Goal: Obtain resource: Download file/media

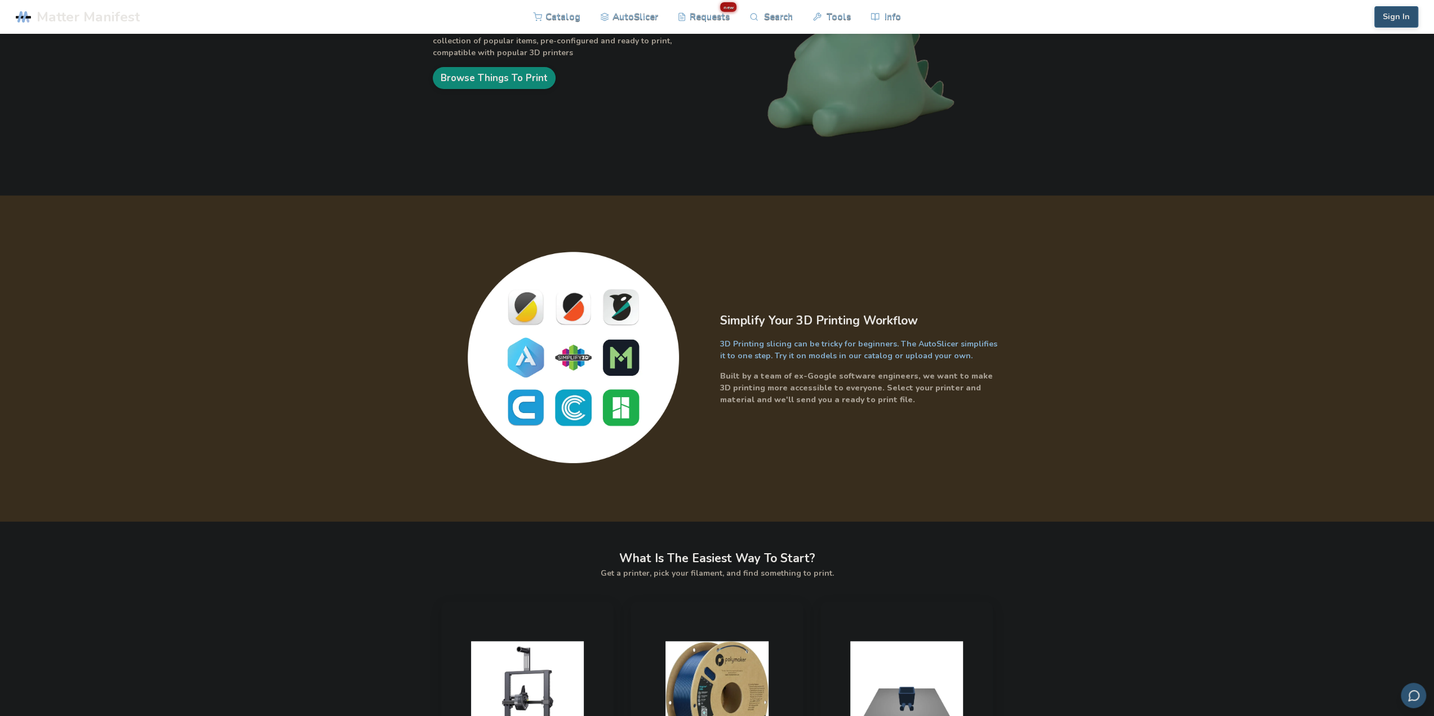
scroll to position [56, 0]
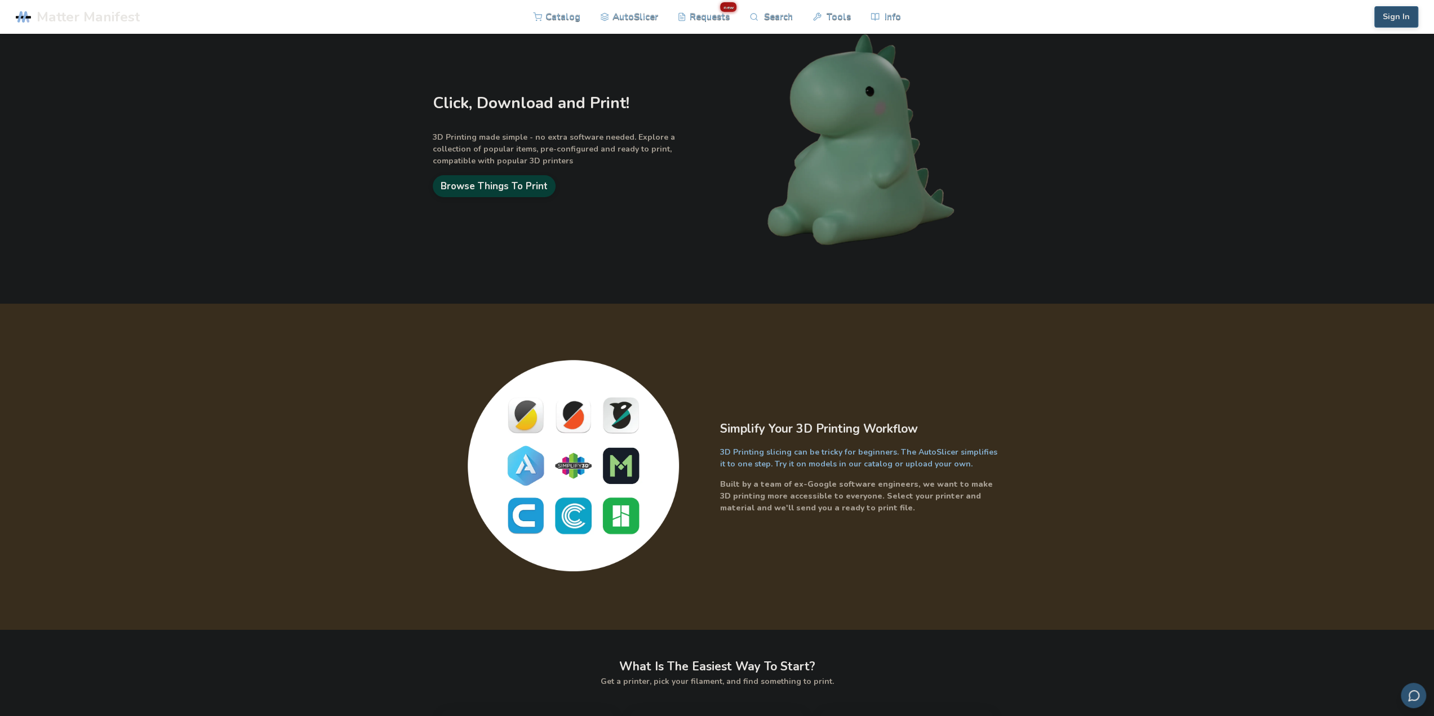
click at [544, 188] on link "Browse Things To Print" at bounding box center [494, 186] width 123 height 22
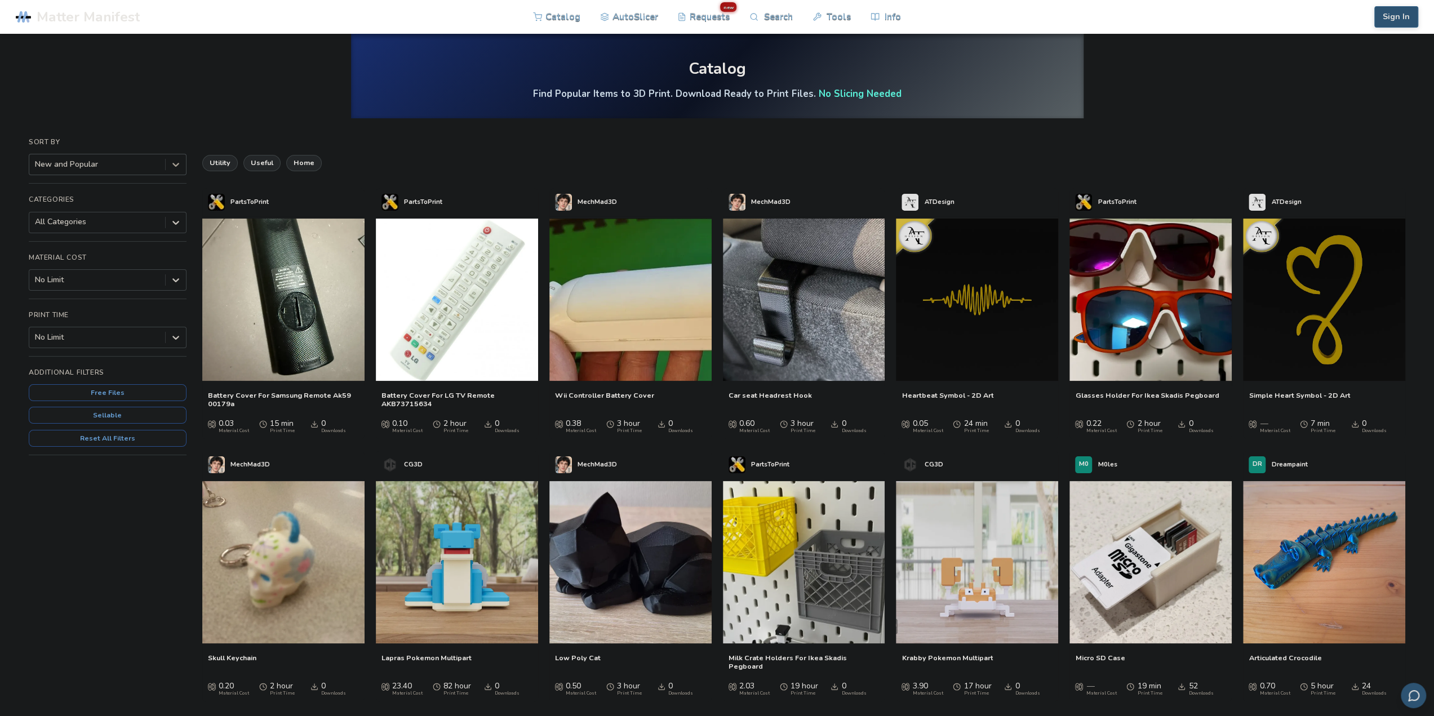
click at [174, 166] on icon at bounding box center [175, 164] width 11 height 11
click at [145, 211] on div "Most Downloaded" at bounding box center [108, 206] width 158 height 9
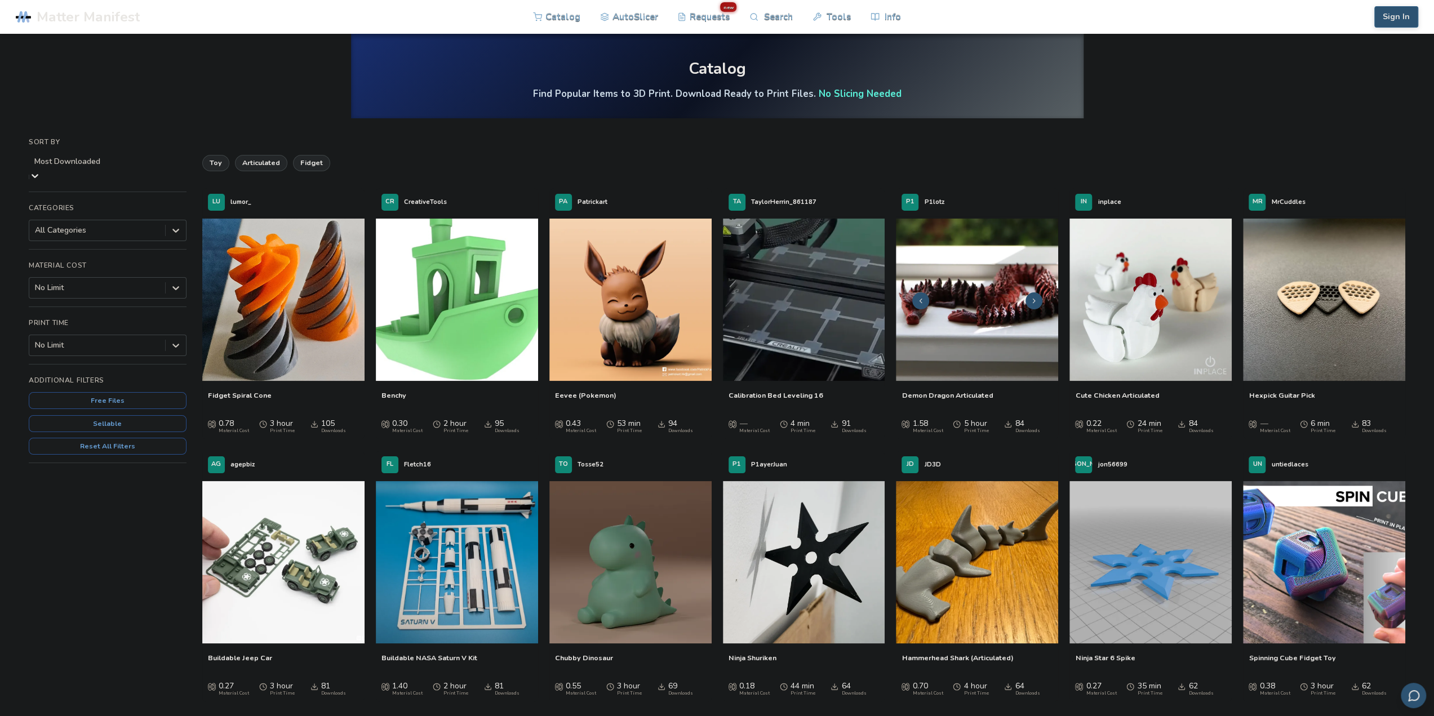
click at [1021, 326] on img at bounding box center [977, 300] width 162 height 162
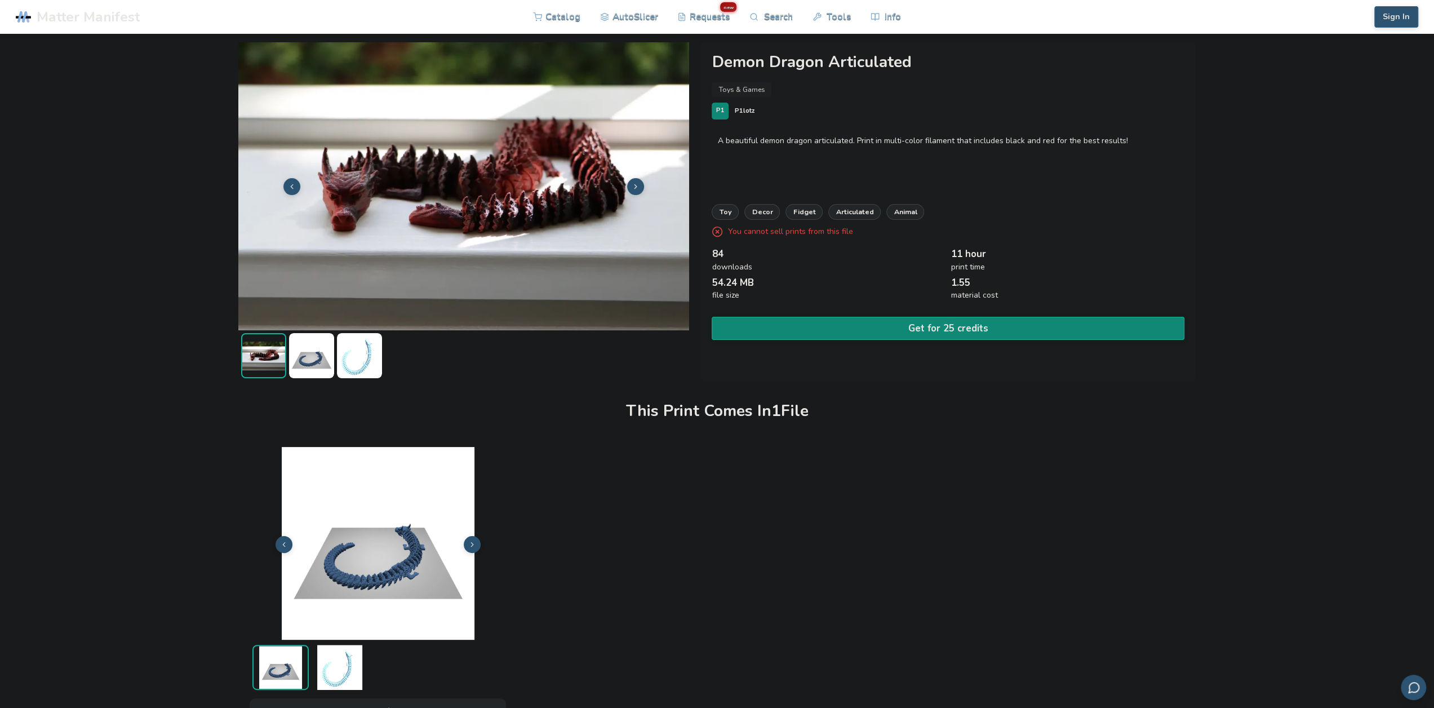
click at [305, 355] on img at bounding box center [311, 355] width 45 height 45
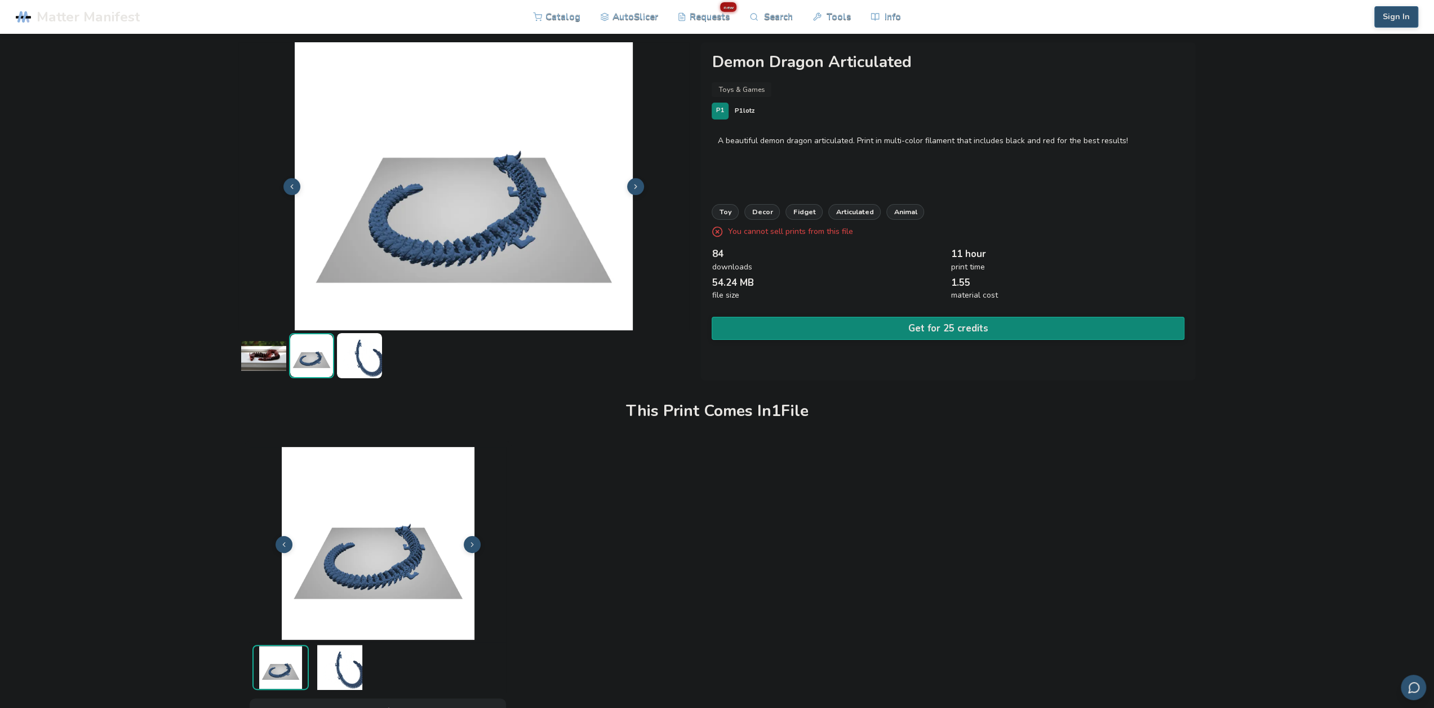
click at [370, 360] on img at bounding box center [359, 355] width 45 height 45
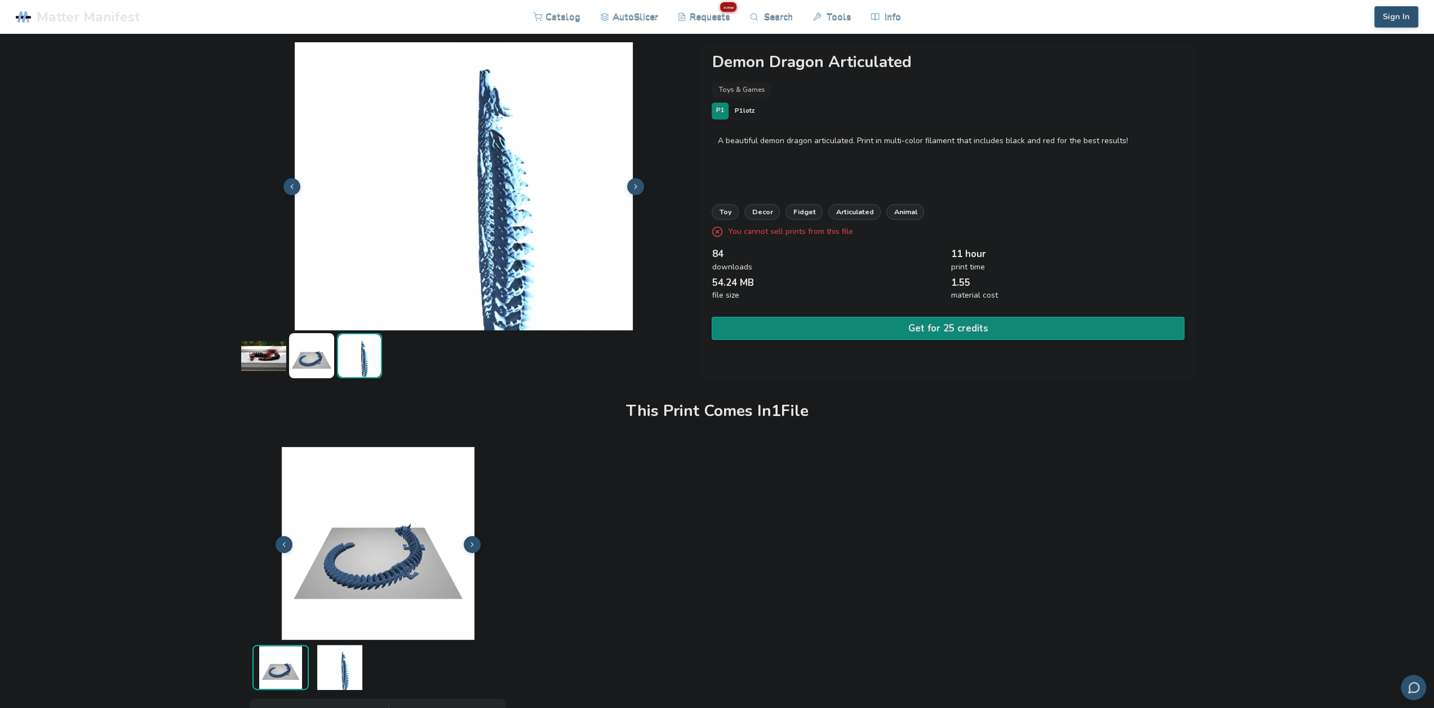
click at [273, 361] on img at bounding box center [263, 355] width 45 height 45
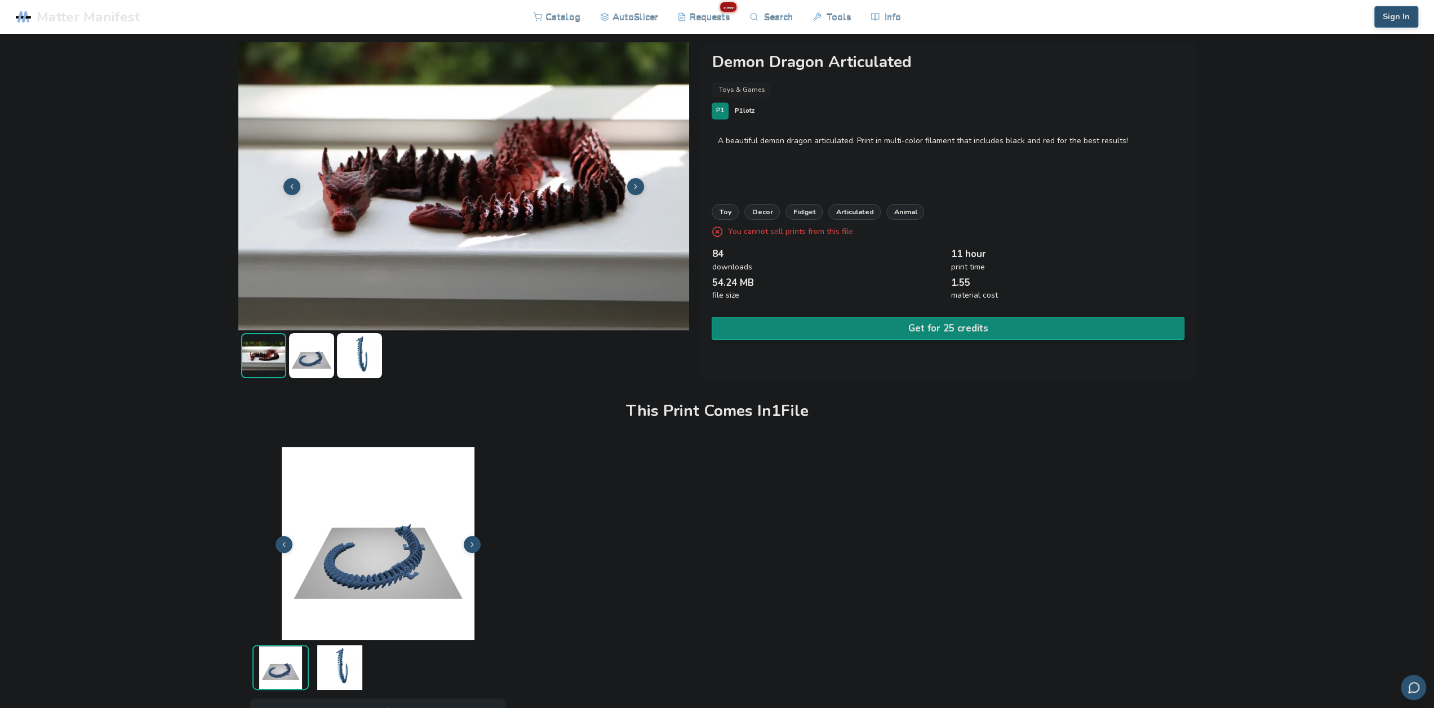
click at [425, 234] on img at bounding box center [463, 185] width 451 height 338
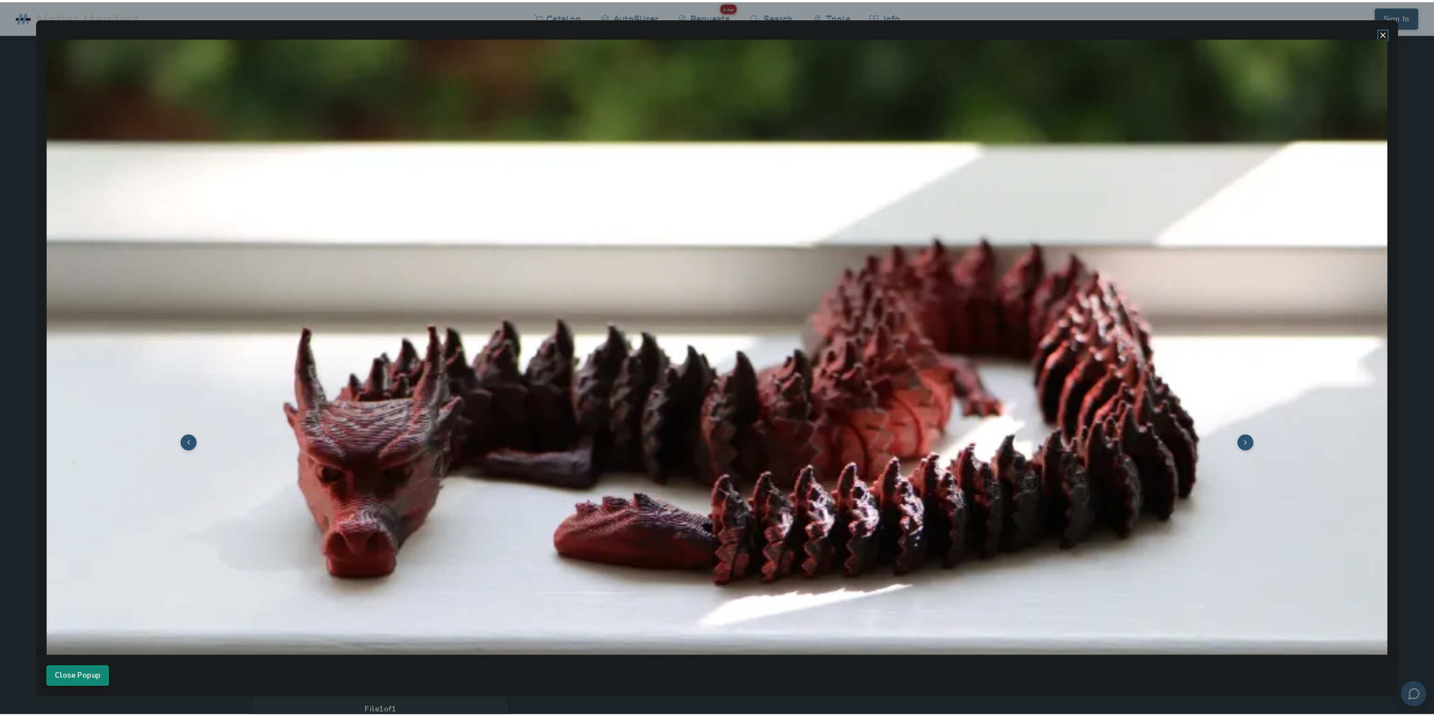
scroll to position [169, 0]
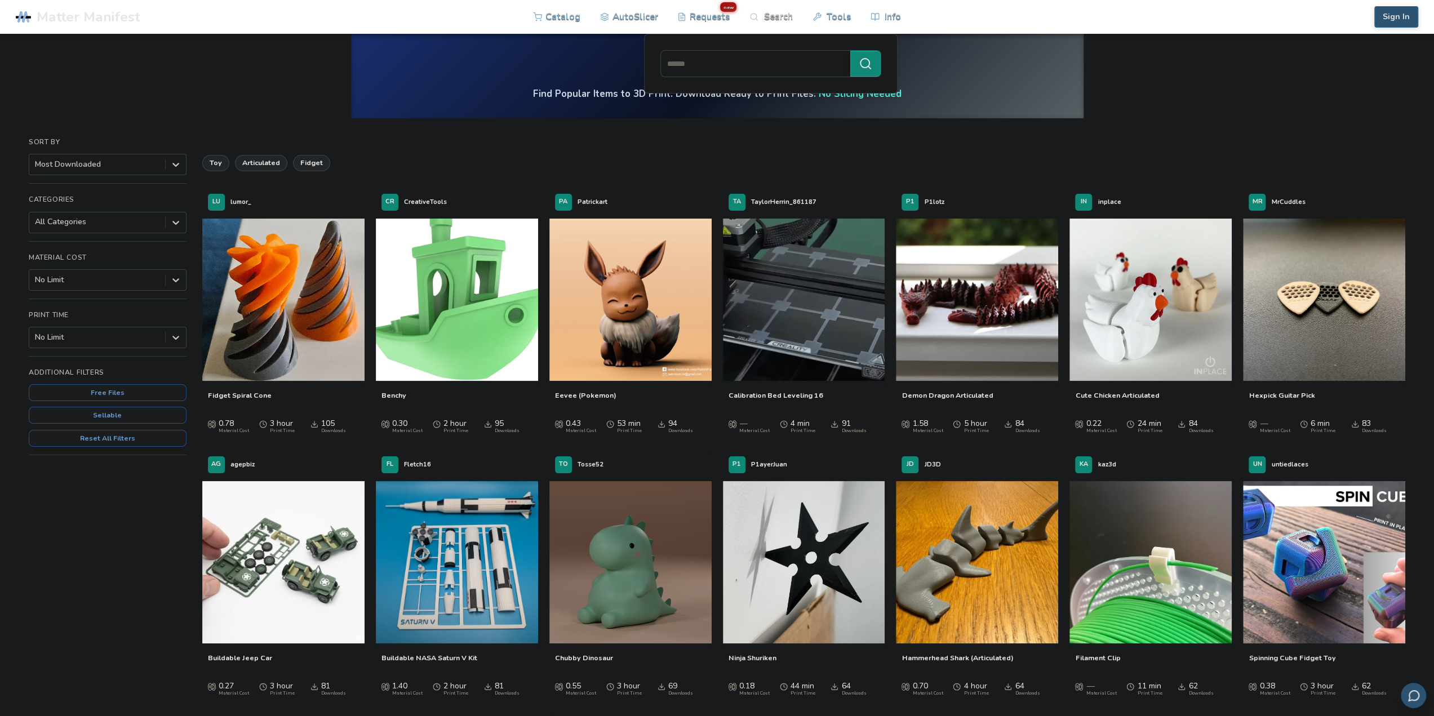
click at [779, 12] on link "Search" at bounding box center [771, 17] width 43 height 34
click at [754, 66] on input at bounding box center [753, 64] width 184 height 20
type input "******"
click at [851, 51] on button "******" at bounding box center [866, 64] width 30 height 26
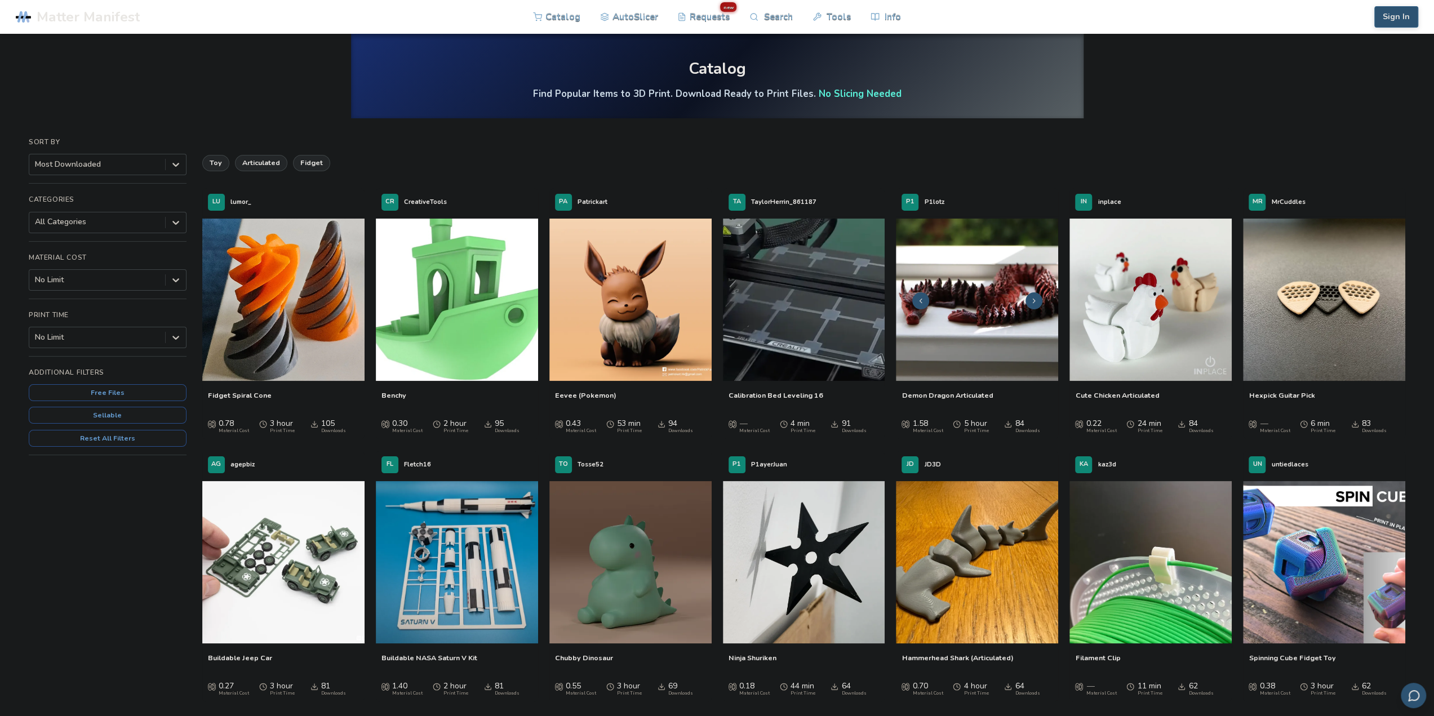
click at [950, 318] on img at bounding box center [977, 300] width 162 height 162
click at [149, 390] on button "Free Files" at bounding box center [108, 392] width 158 height 17
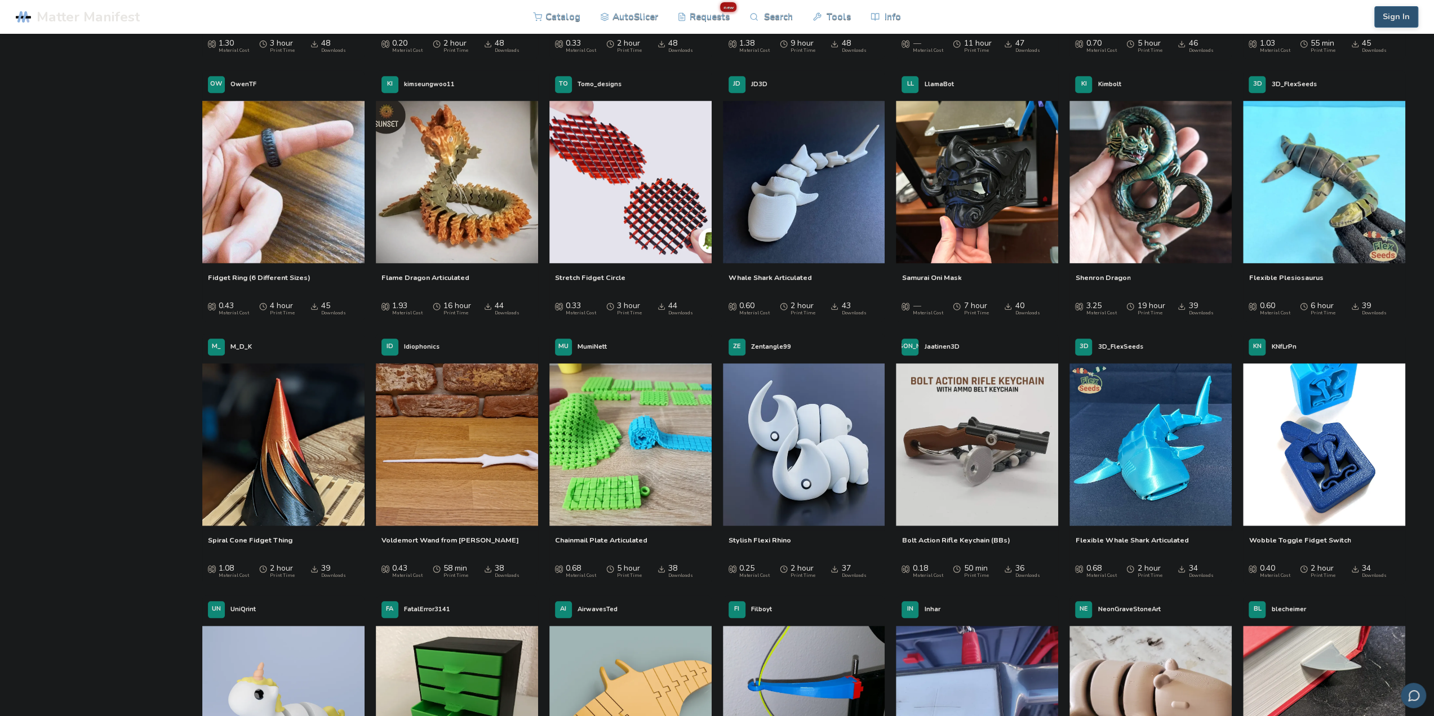
scroll to position [958, 0]
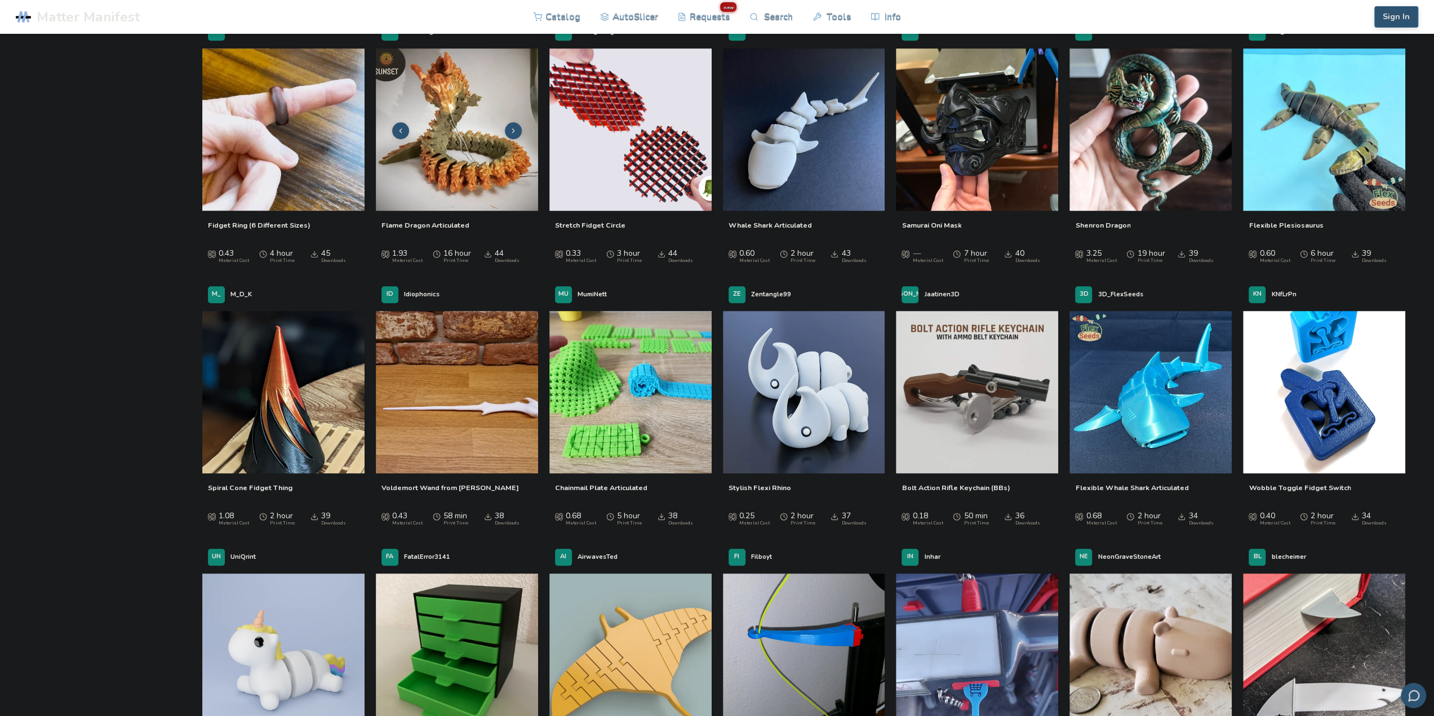
click at [448, 150] on img at bounding box center [457, 129] width 162 height 162
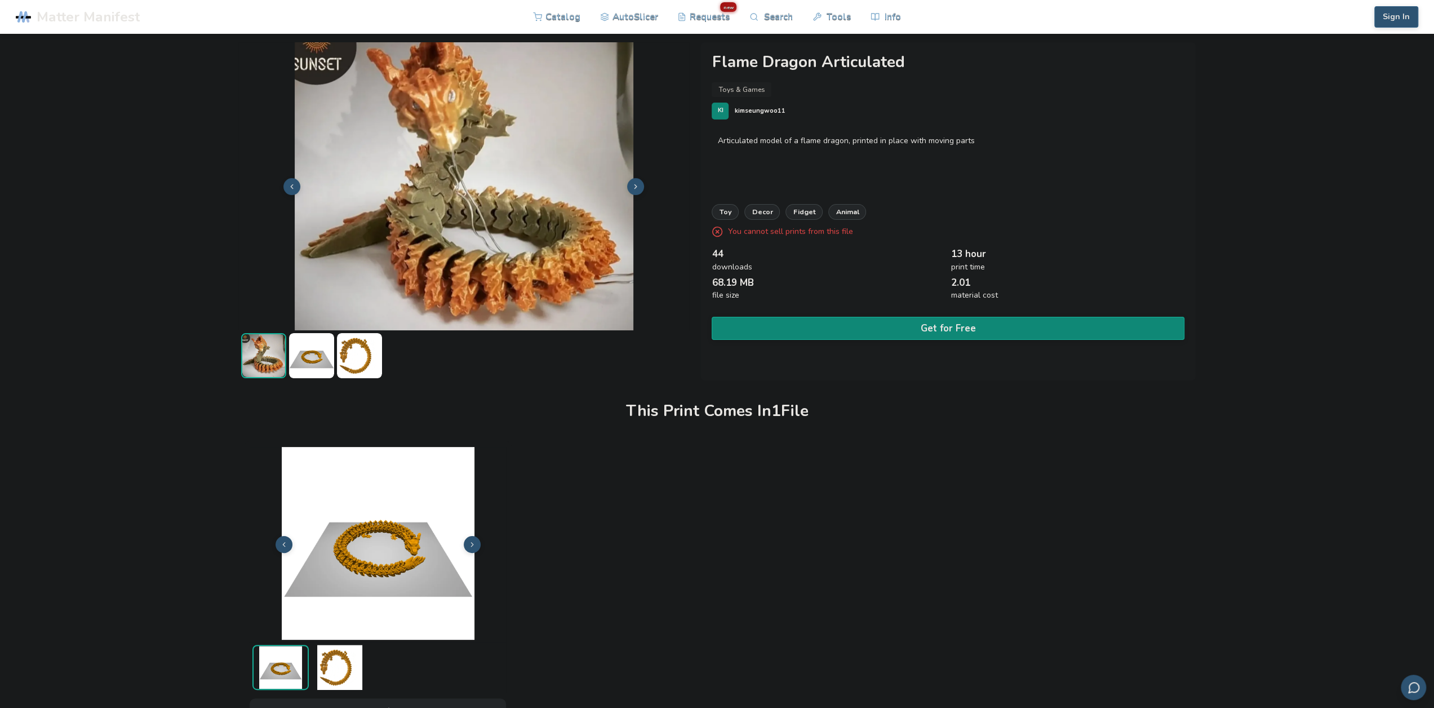
click at [316, 356] on img at bounding box center [311, 355] width 45 height 45
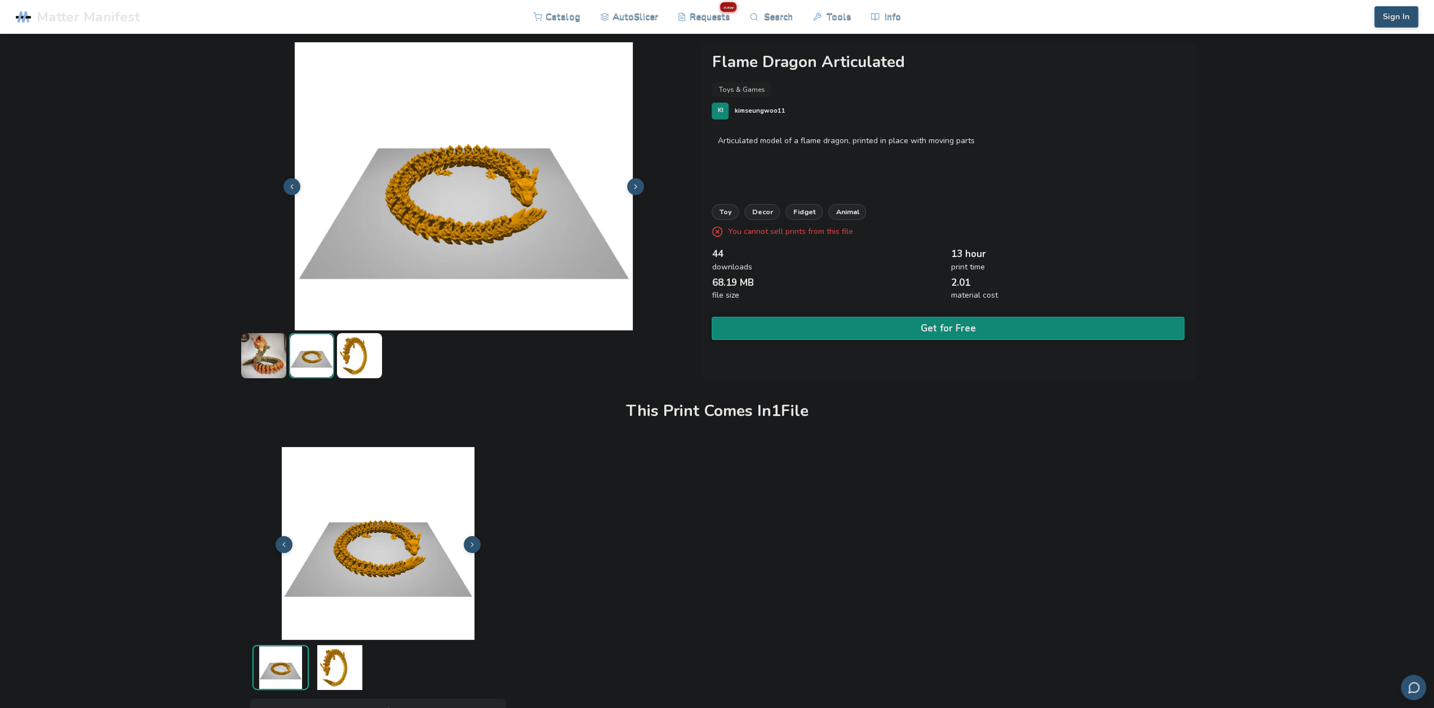
click at [366, 358] on img at bounding box center [359, 355] width 45 height 45
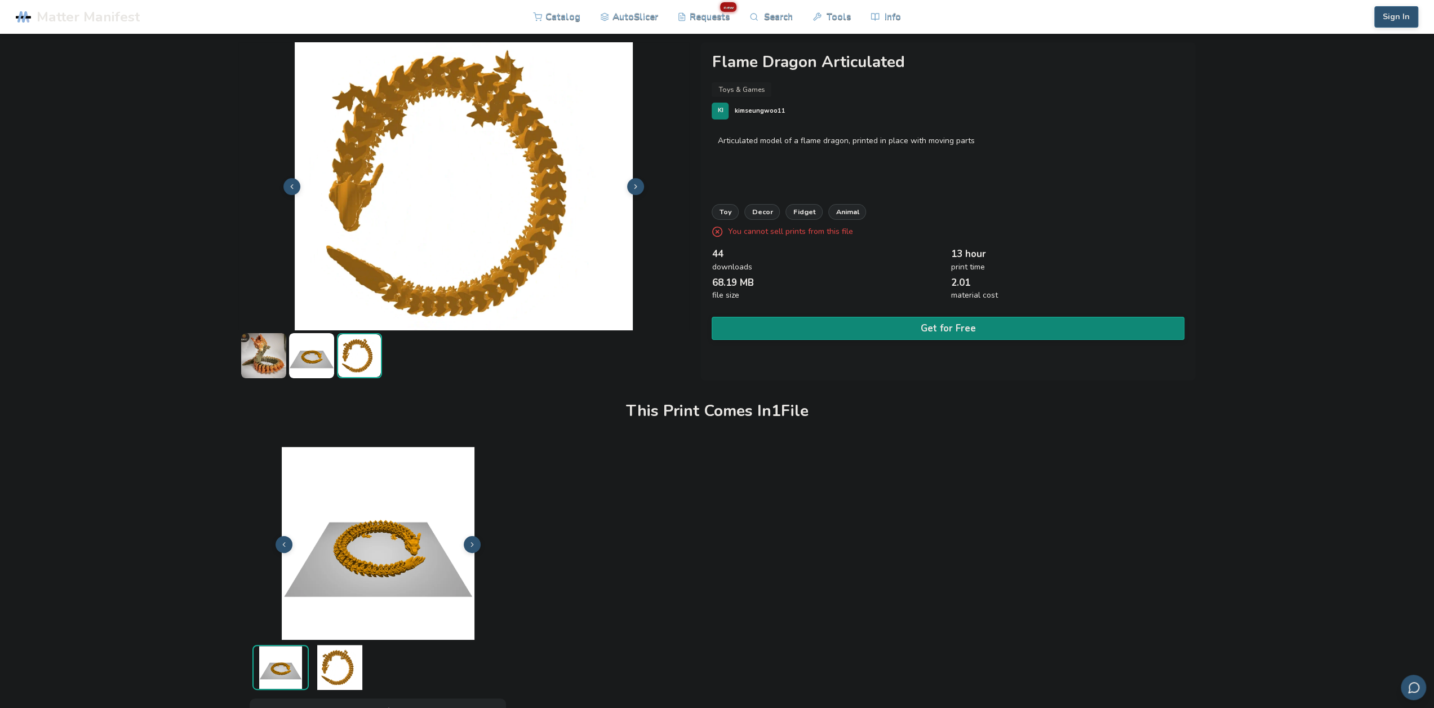
click at [256, 357] on img at bounding box center [263, 355] width 45 height 45
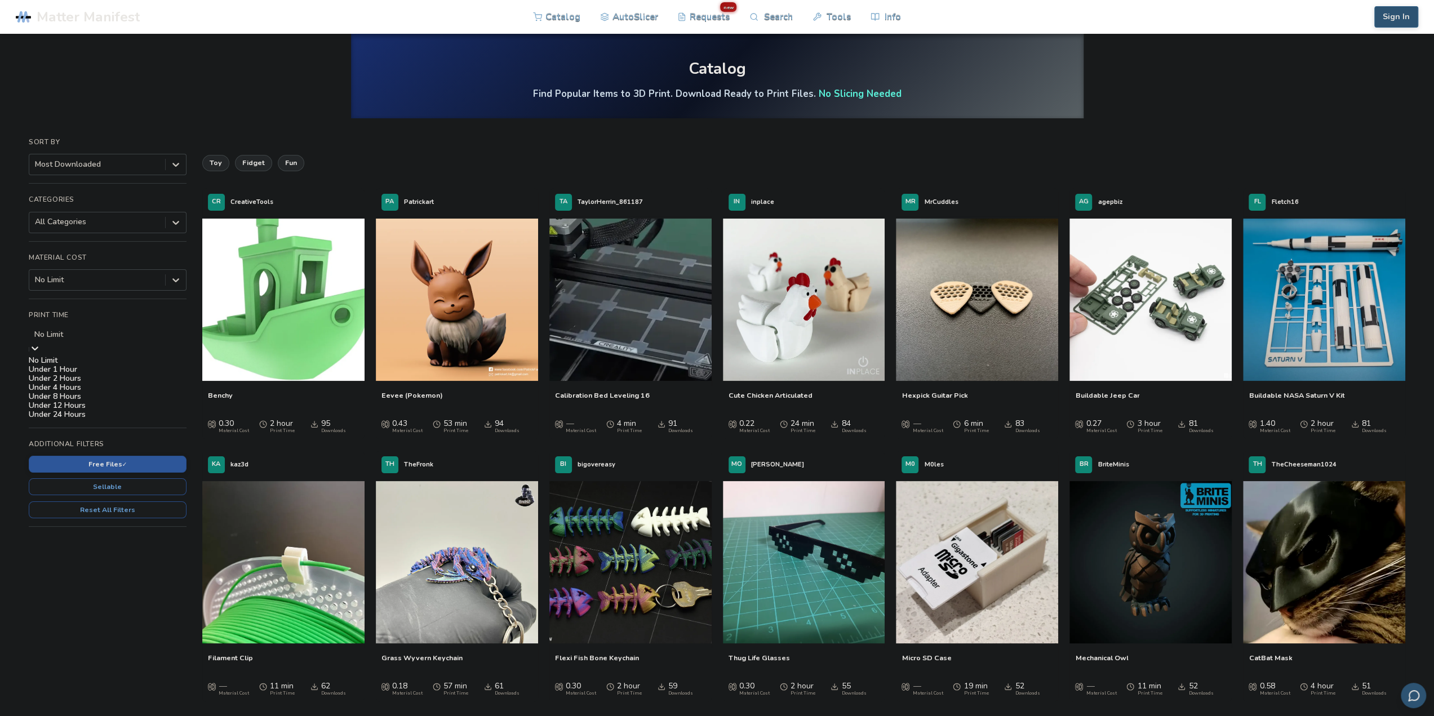
click at [41, 343] on icon at bounding box center [34, 348] width 11 height 11
click at [138, 383] on div "Under 2 Hours" at bounding box center [108, 378] width 158 height 9
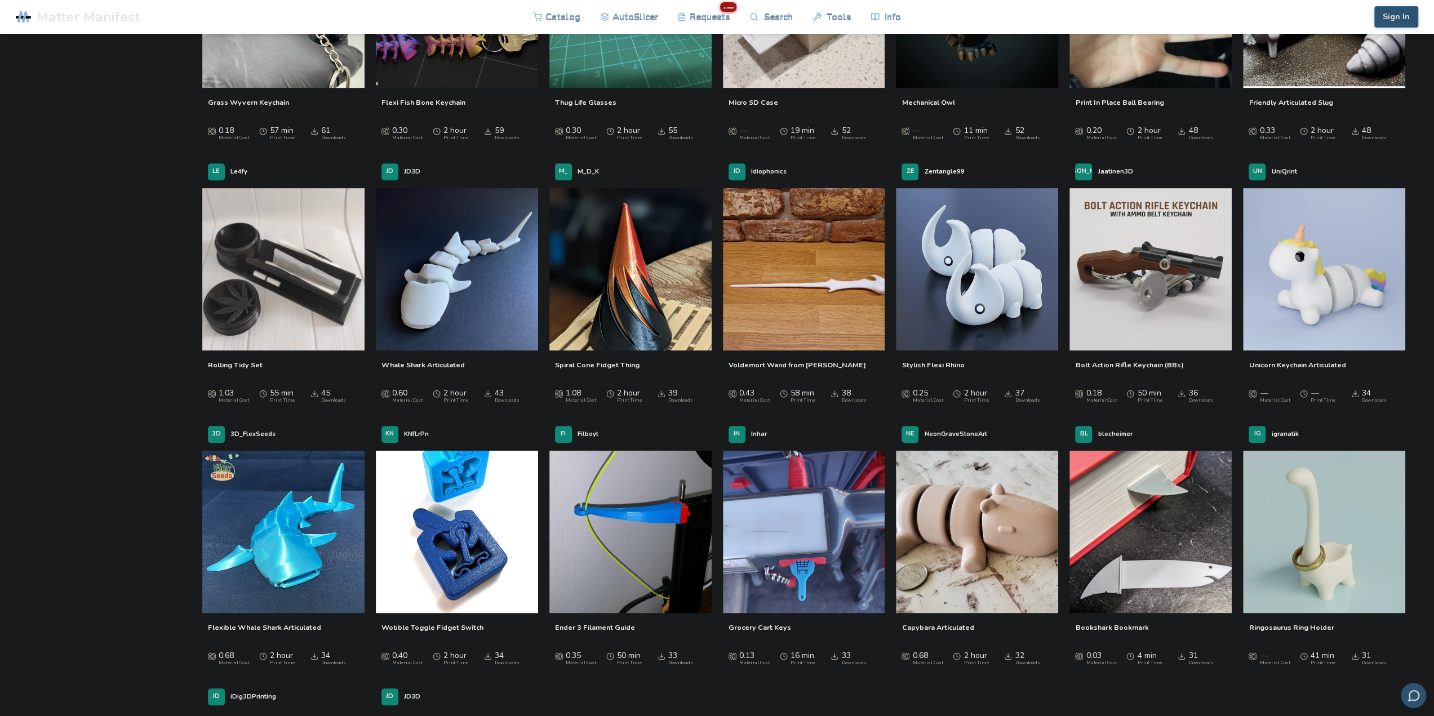
scroll to position [564, 0]
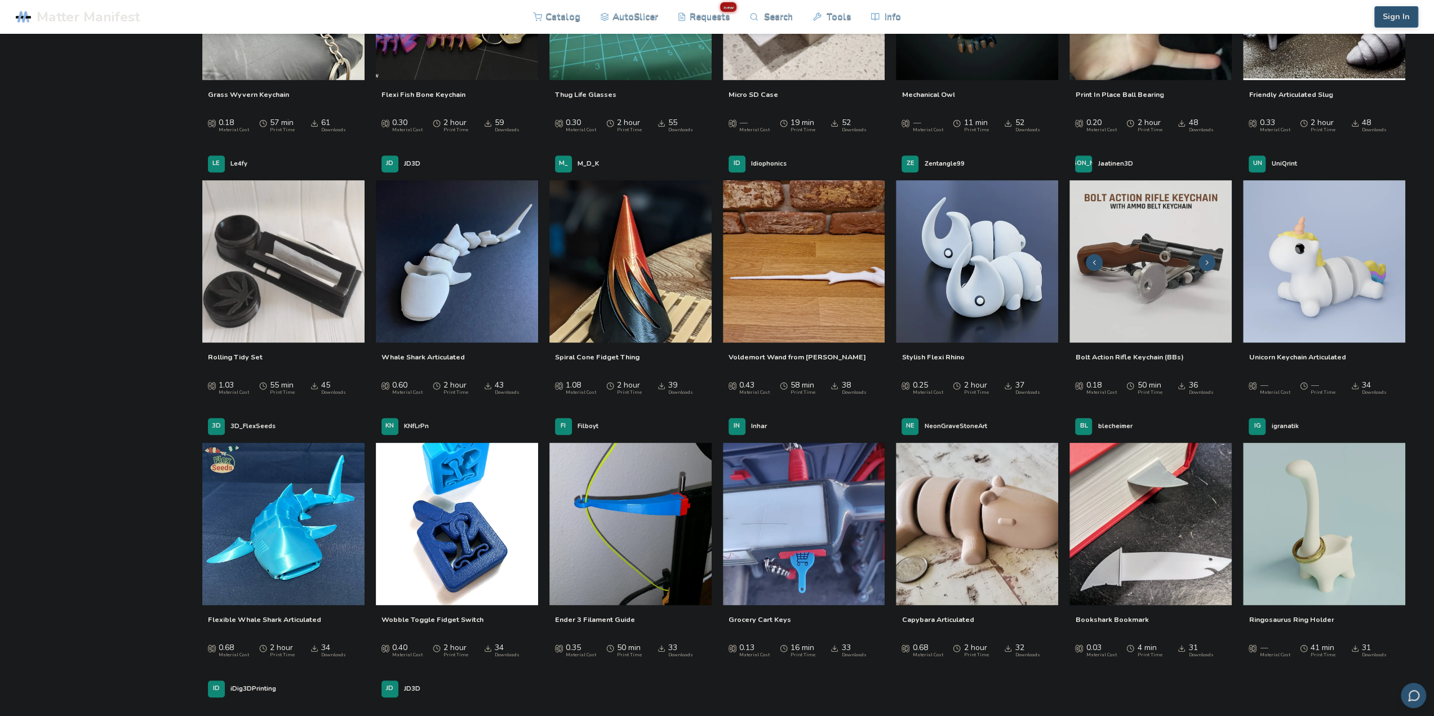
click at [1155, 286] on img at bounding box center [1151, 261] width 162 height 162
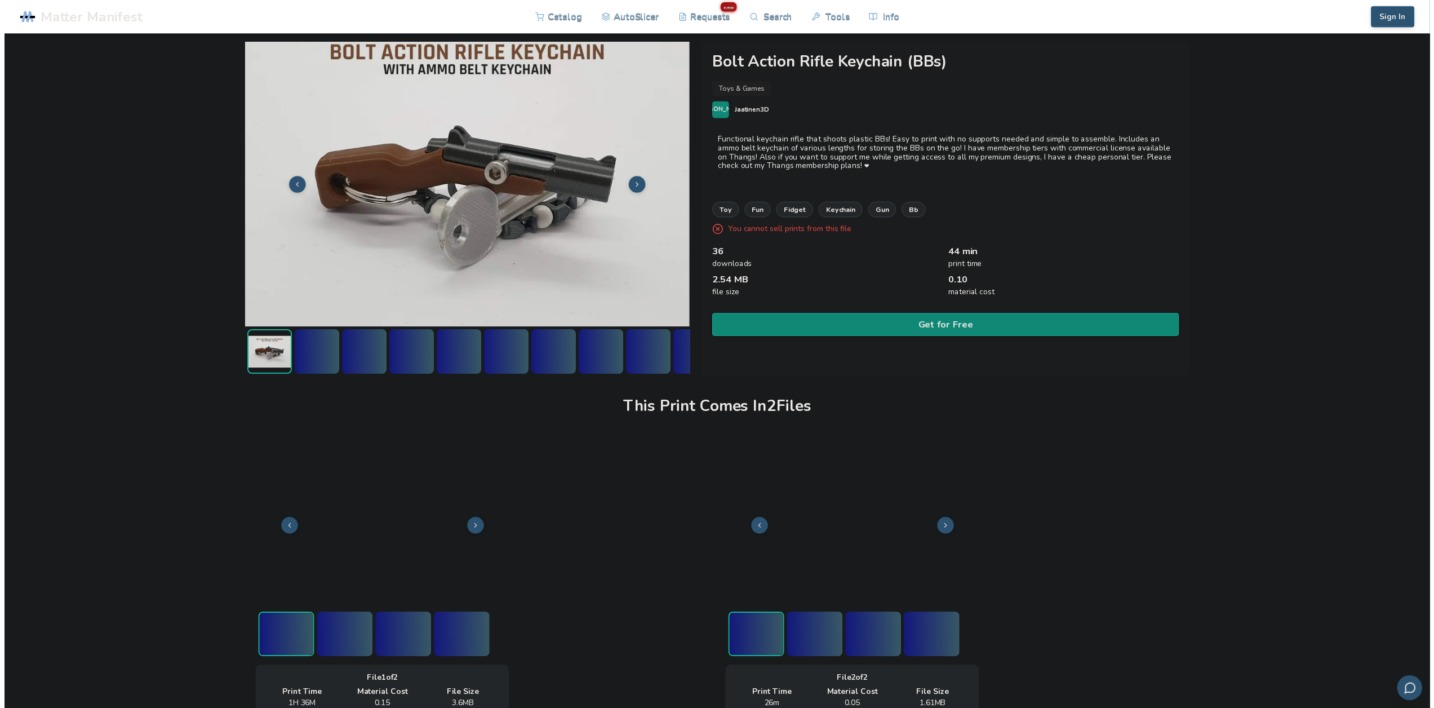
scroll to position [0, 5]
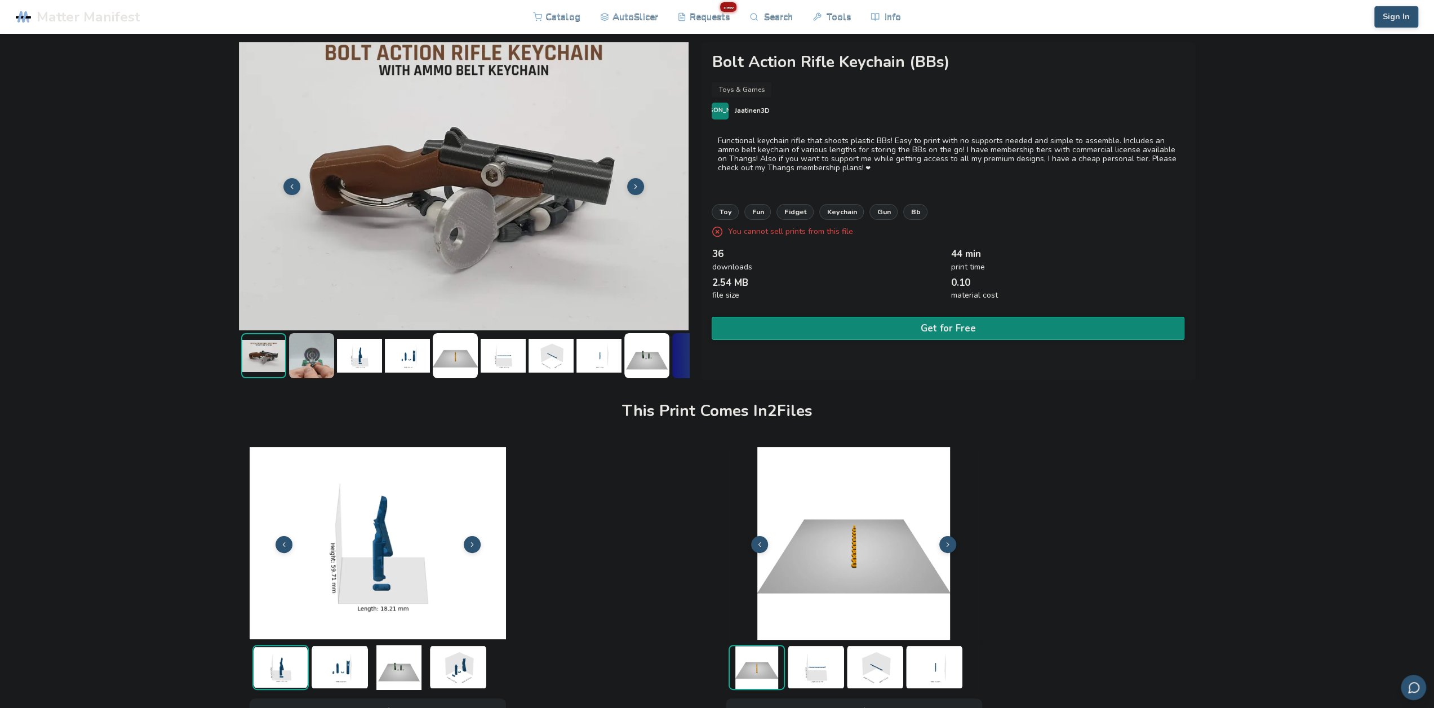
click at [522, 210] on img at bounding box center [463, 185] width 451 height 338
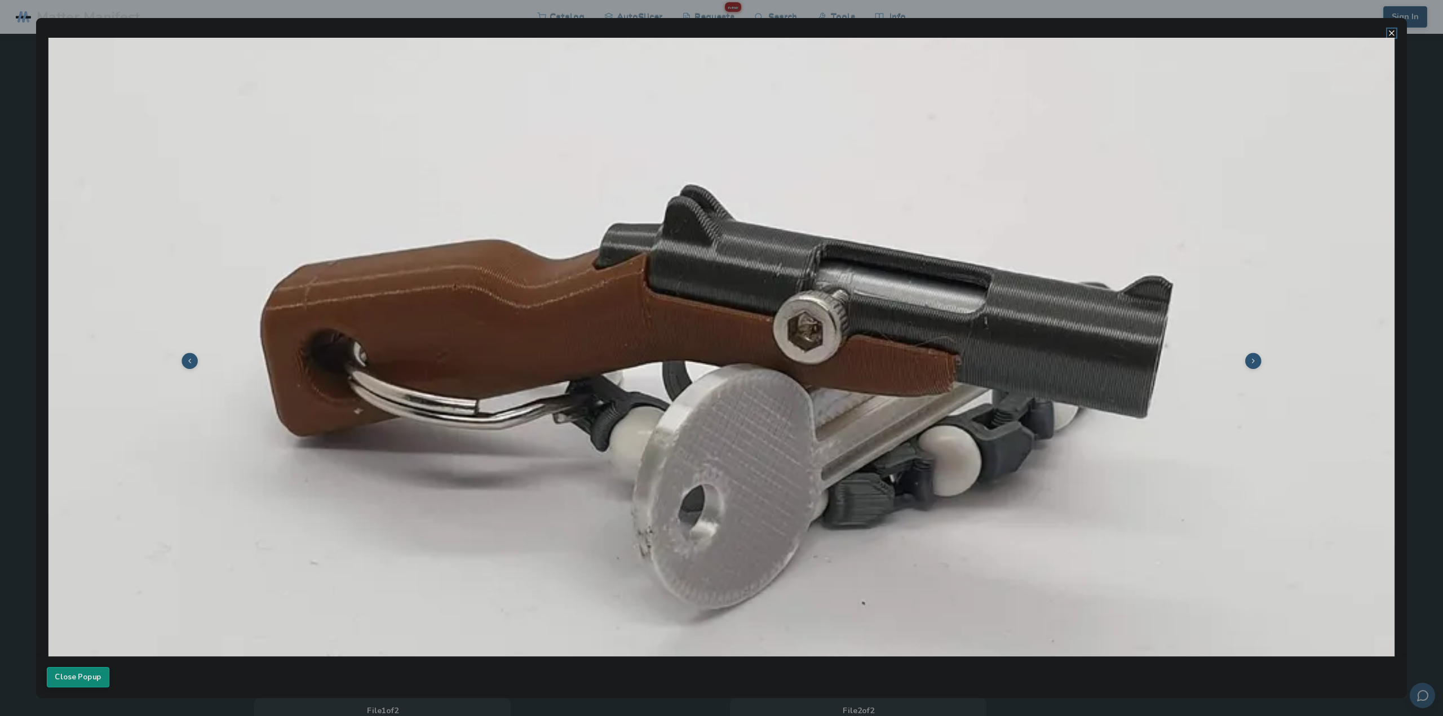
scroll to position [225, 0]
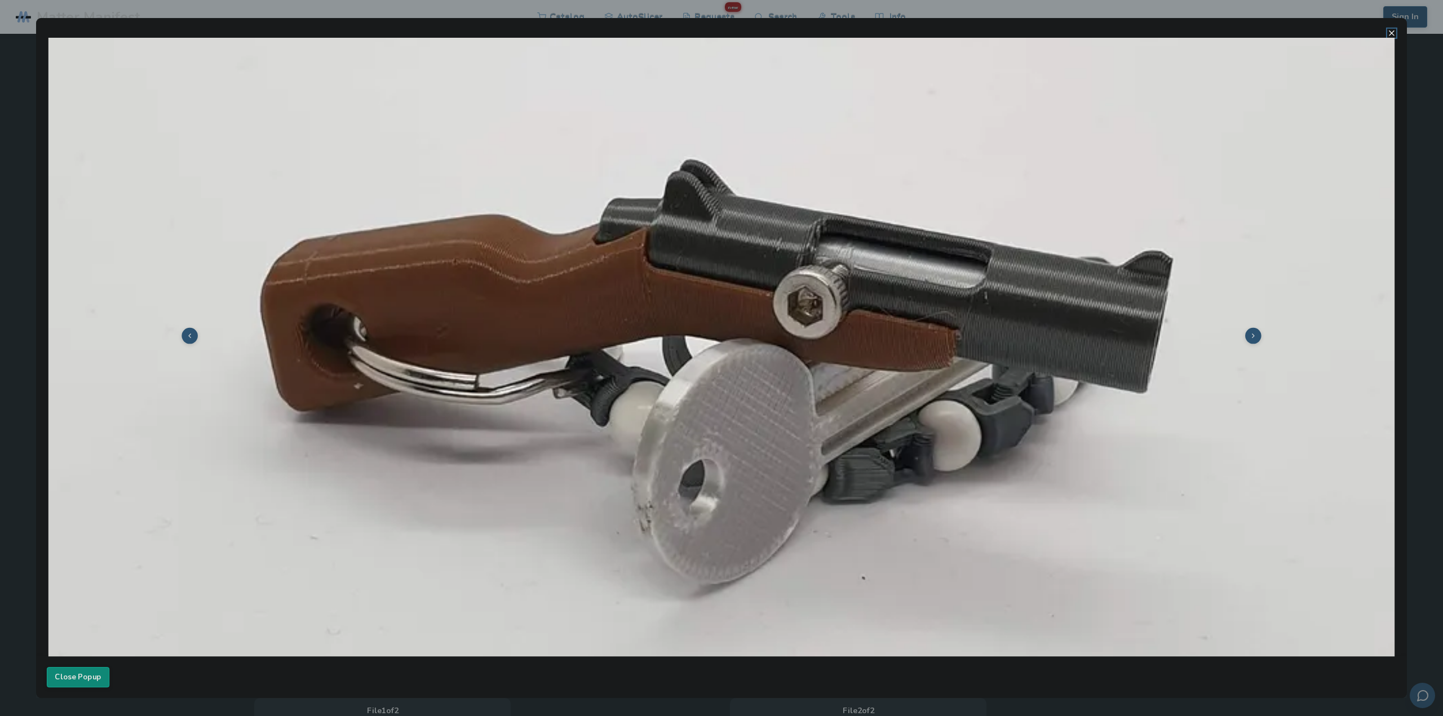
click at [1250, 332] on icon at bounding box center [1253, 335] width 7 height 7
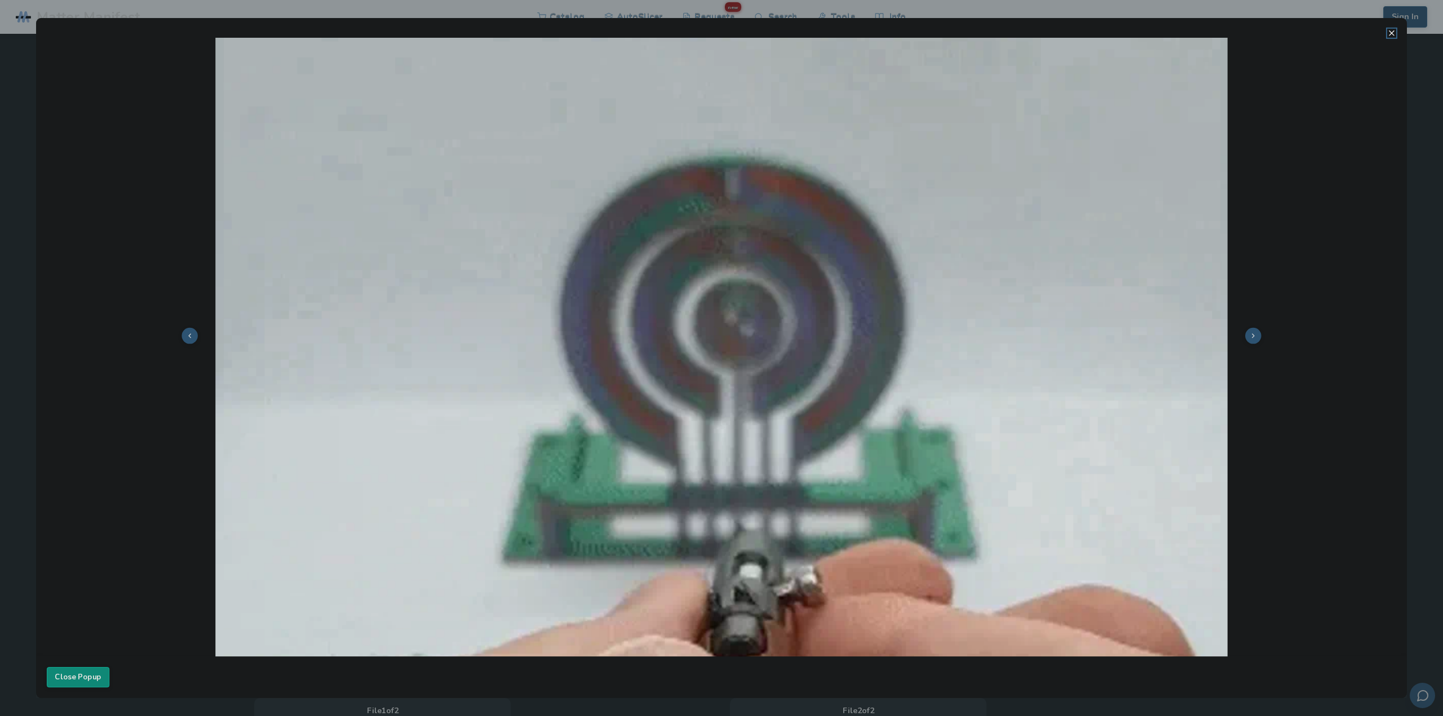
click at [1245, 335] on button at bounding box center [1253, 336] width 16 height 16
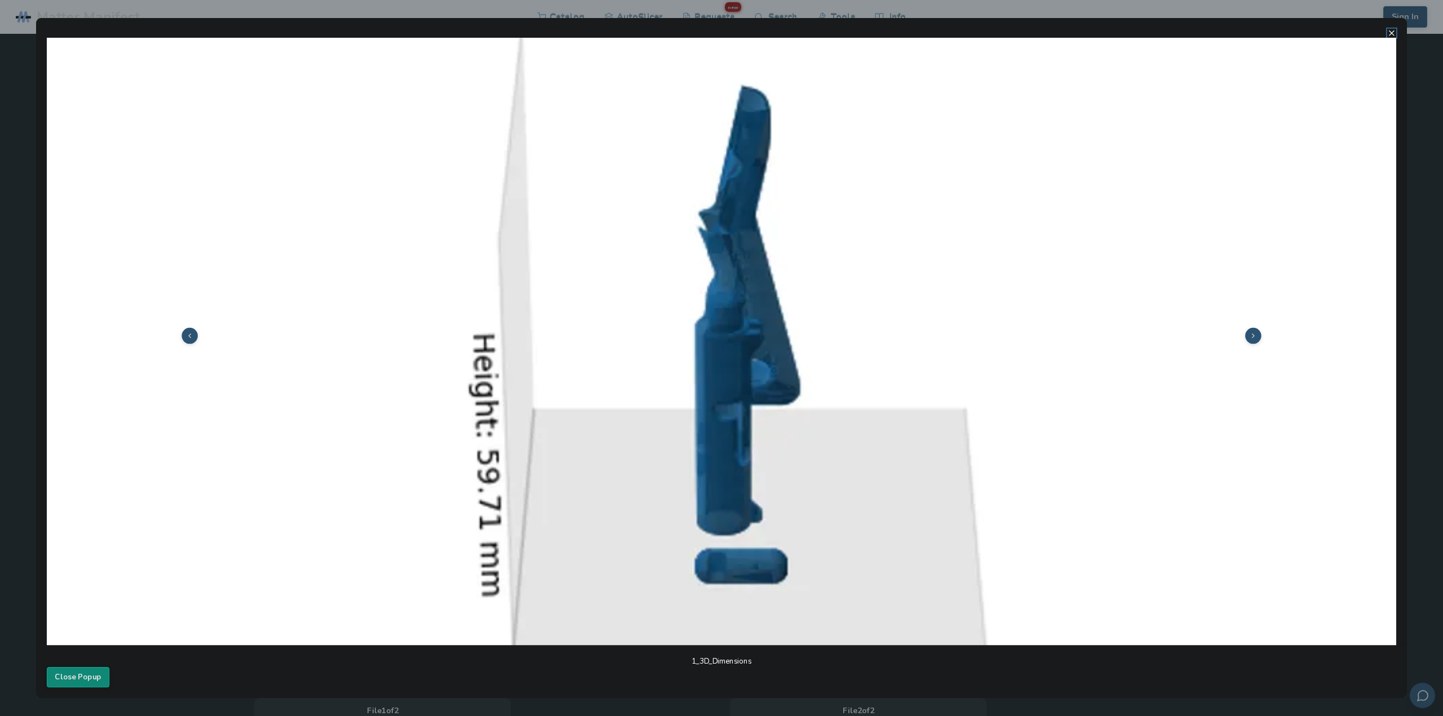
click at [1245, 335] on button at bounding box center [1253, 336] width 16 height 16
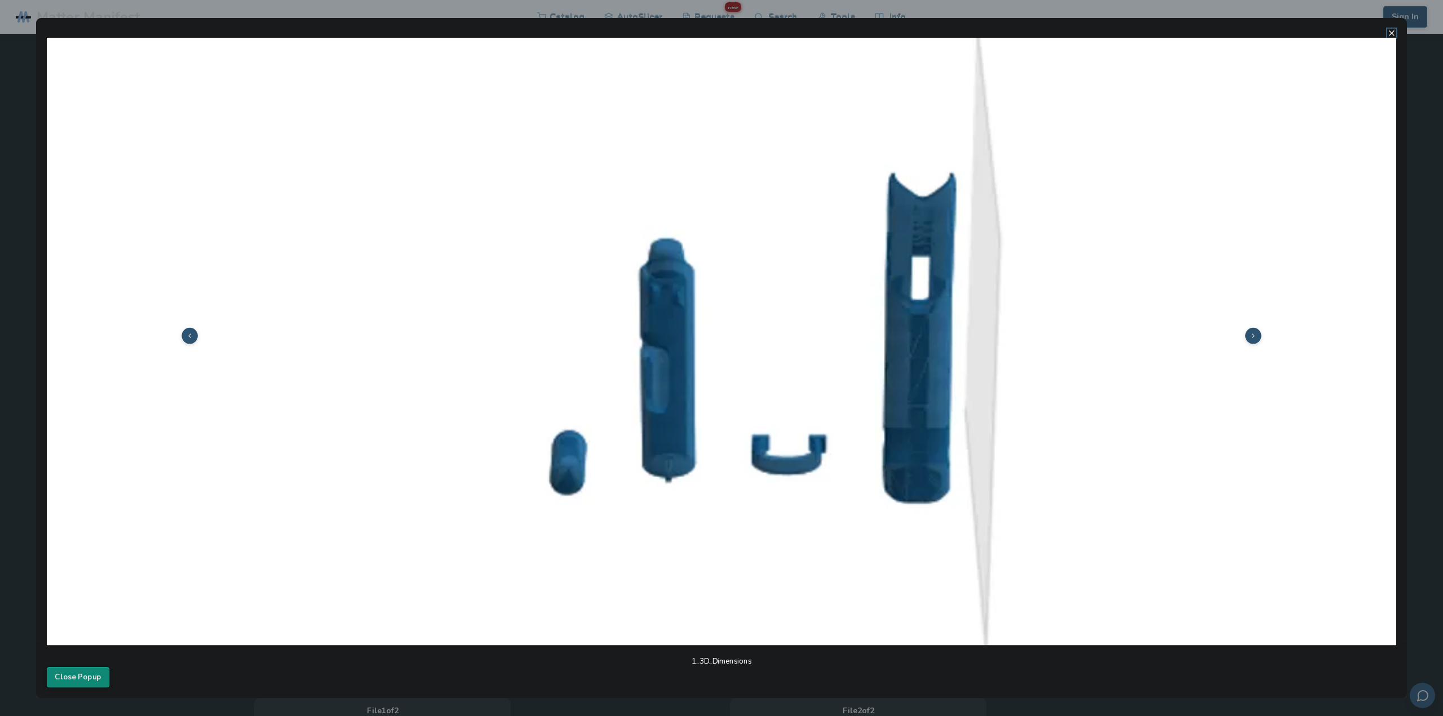
drag, startPoint x: 1236, startPoint y: 334, endPoint x: 1246, endPoint y: 334, distance: 9.6
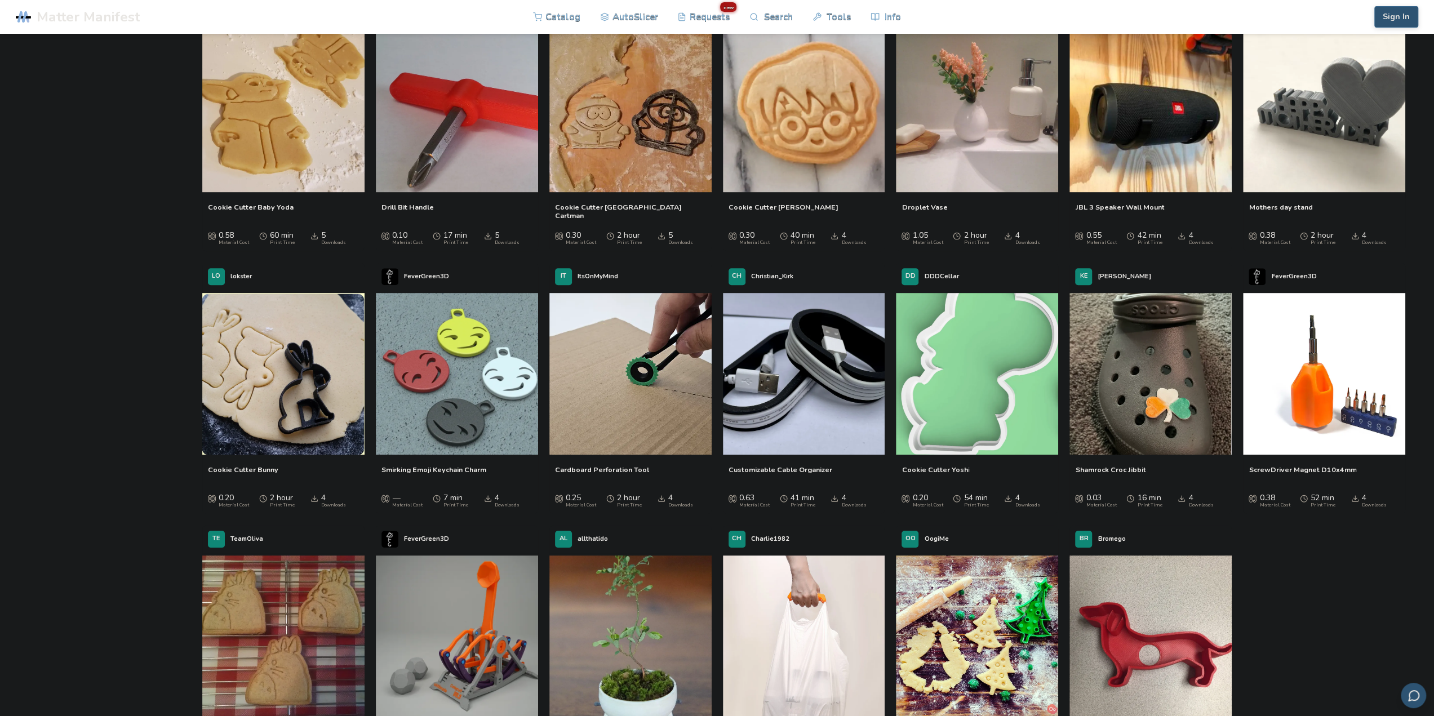
scroll to position [4960, 0]
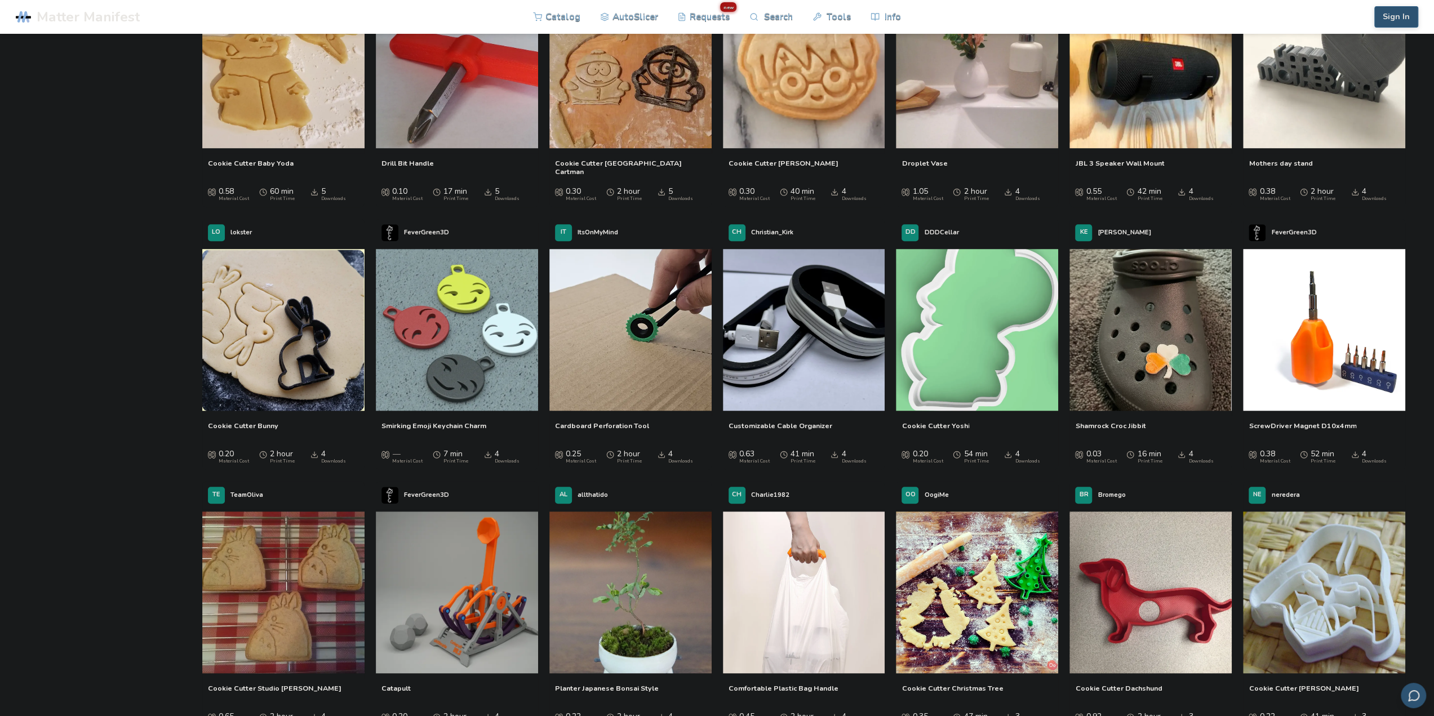
drag, startPoint x: 898, startPoint y: 352, endPoint x: 889, endPoint y: 395, distance: 43.8
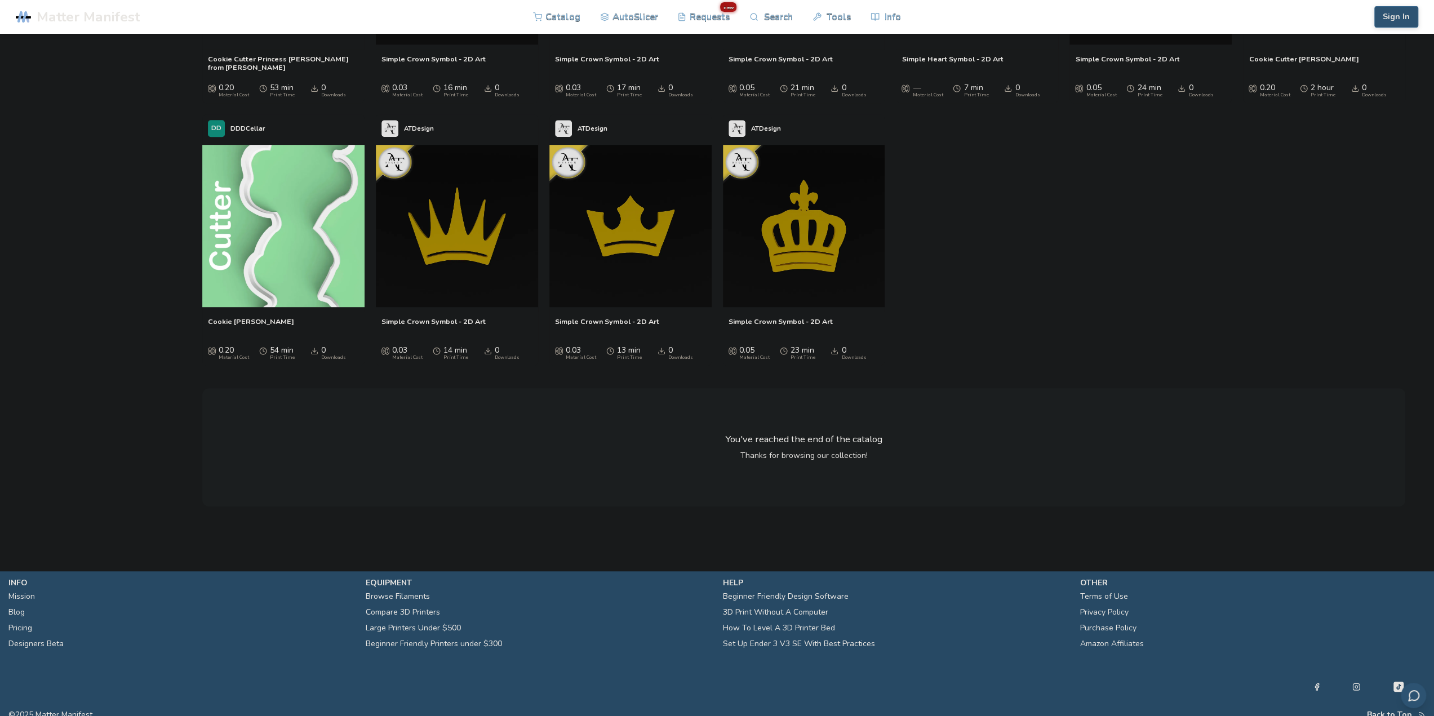
scroll to position [9274, 0]
